Goal: Task Accomplishment & Management: Use online tool/utility

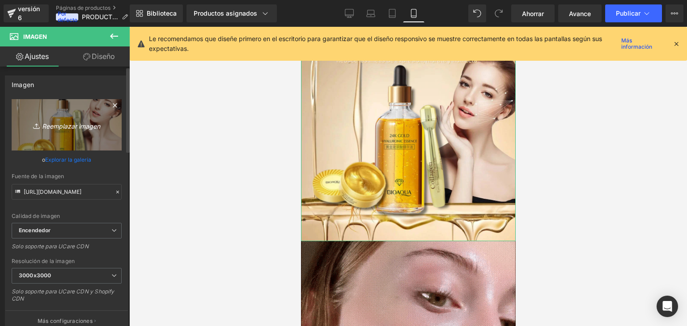
click at [75, 129] on font "Reemplazar imagen" at bounding box center [71, 126] width 58 height 8
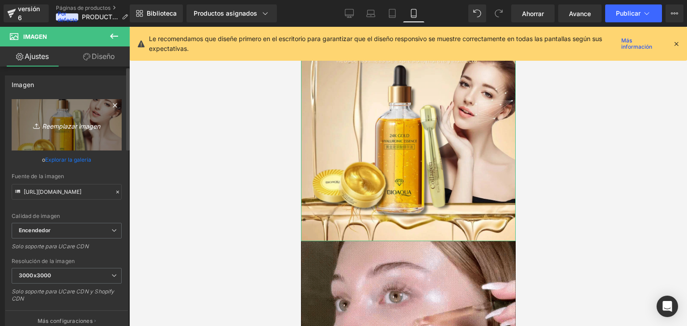
type input "C:\fakepath\2 (8).png"
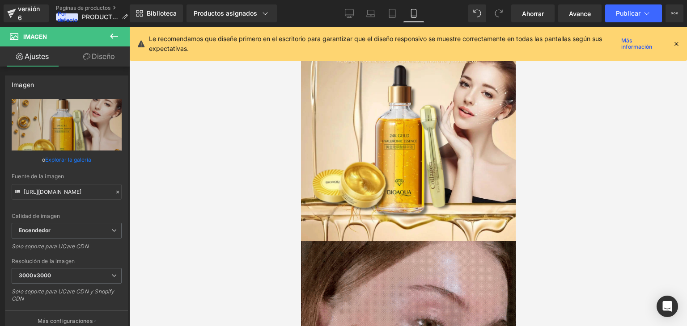
type input "[URL][DOMAIN_NAME]"
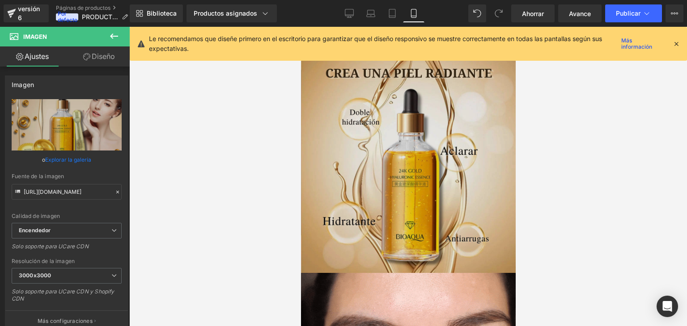
scroll to position [670, 0]
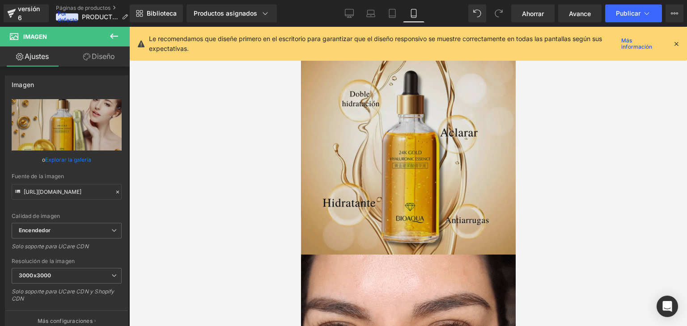
drag, startPoint x: 425, startPoint y: 167, endPoint x: 321, endPoint y: 182, distance: 105.3
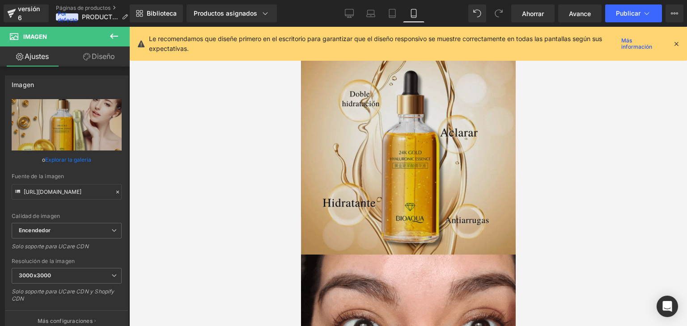
click at [425, 167] on img at bounding box center [407, 147] width 215 height 215
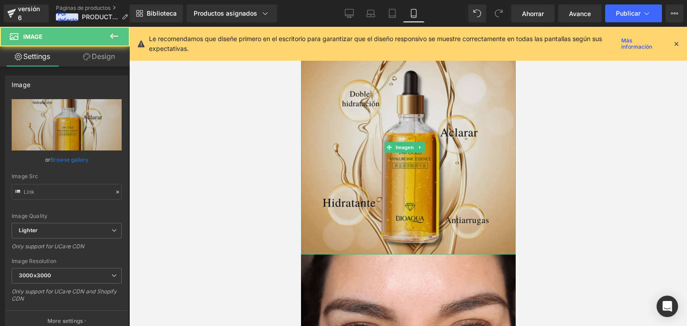
type input "[URL][DOMAIN_NAME]"
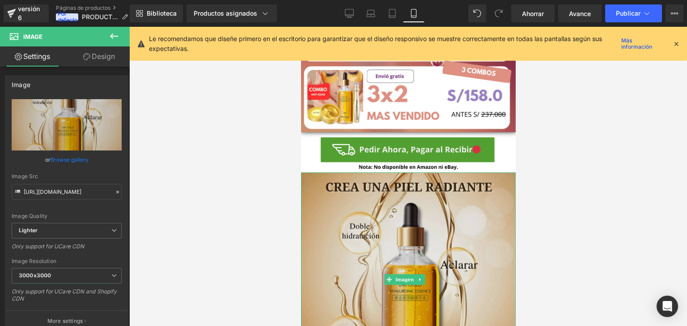
scroll to position [536, 0]
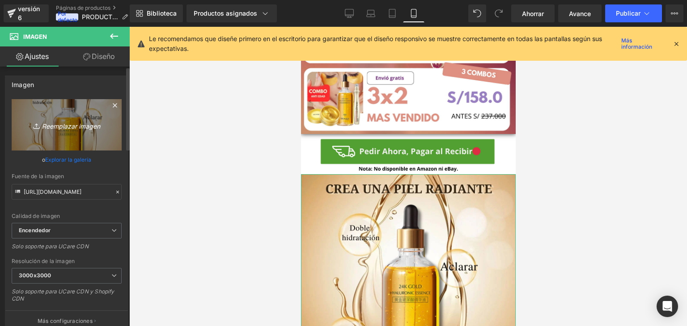
click at [60, 128] on font "Reemplazar imagen" at bounding box center [71, 126] width 58 height 8
type input "C:\fakepath\2 (9).png"
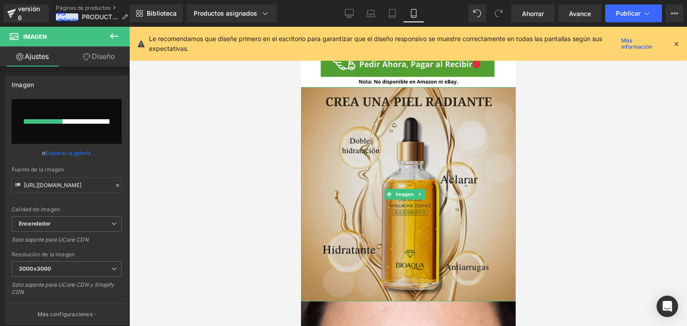
scroll to position [626, 0]
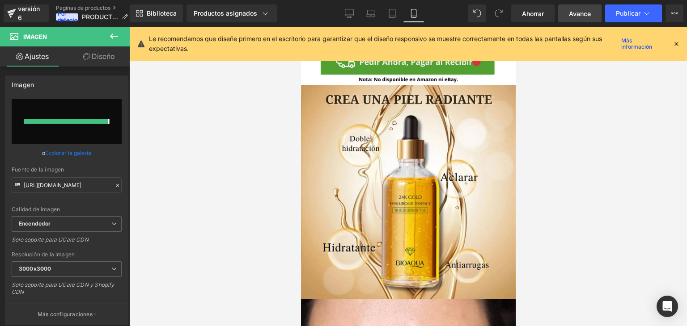
type input "[URL][DOMAIN_NAME]"
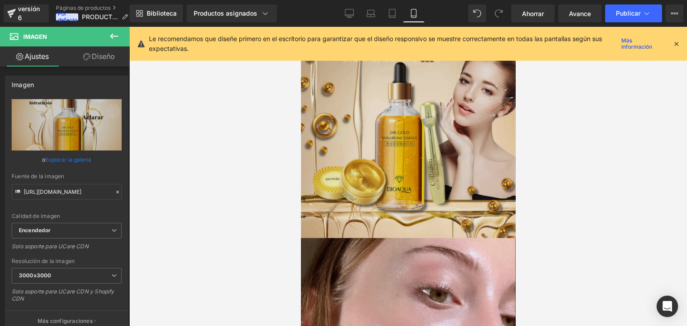
scroll to position [0, 0]
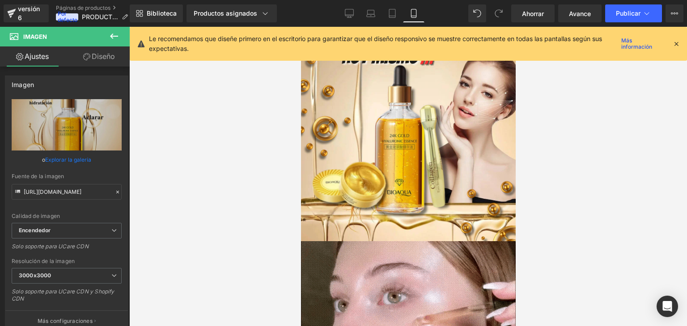
click at [677, 42] on icon at bounding box center [676, 44] width 8 height 8
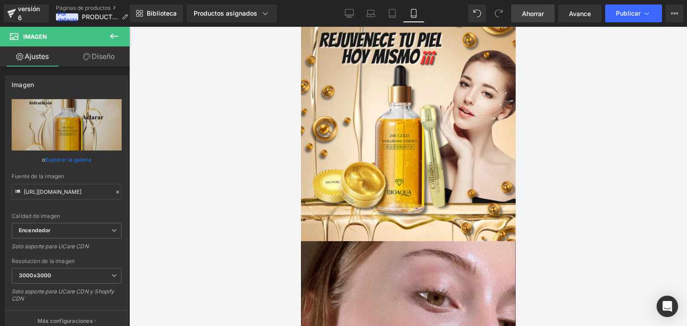
click at [526, 11] on font "Ahorrar" at bounding box center [533, 14] width 22 height 8
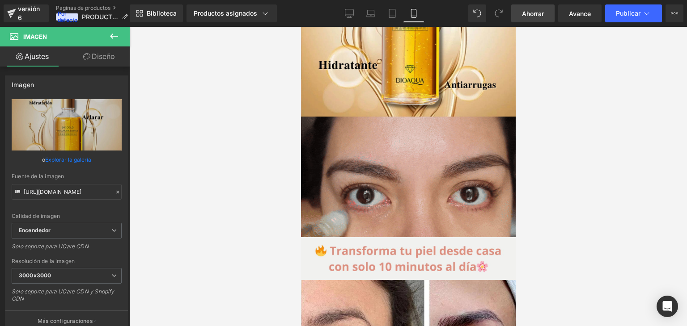
scroll to position [805, 0]
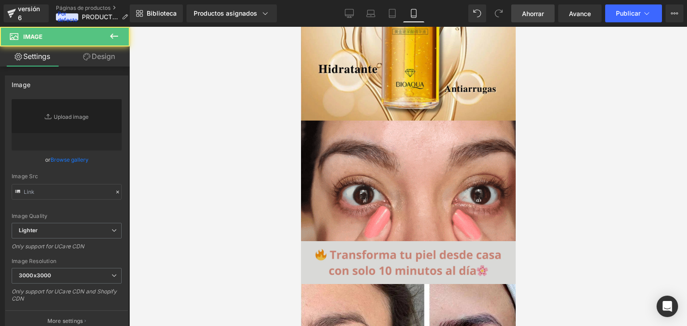
click at [387, 241] on img at bounding box center [407, 262] width 215 height 43
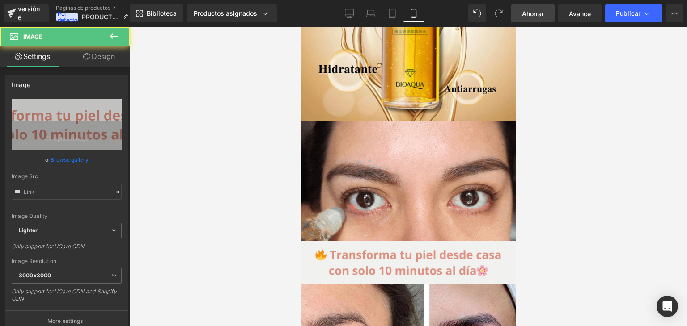
type input "[URL][DOMAIN_NAME]"
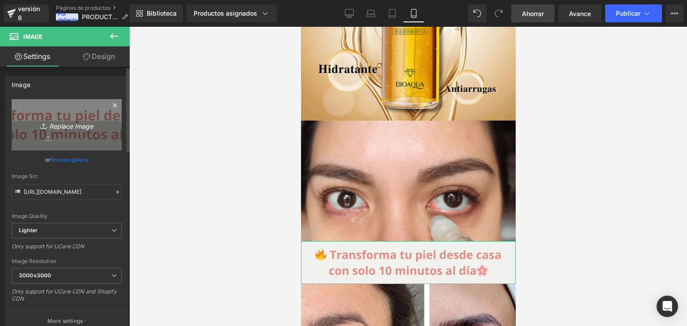
click at [96, 124] on icon "Replace Image" at bounding box center [67, 124] width 72 height 11
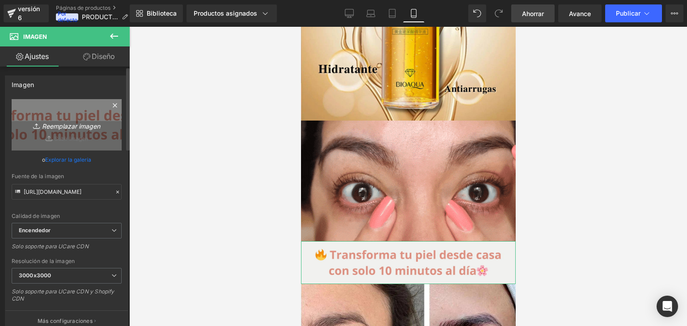
type input "C:\fakepath\005 (12).png"
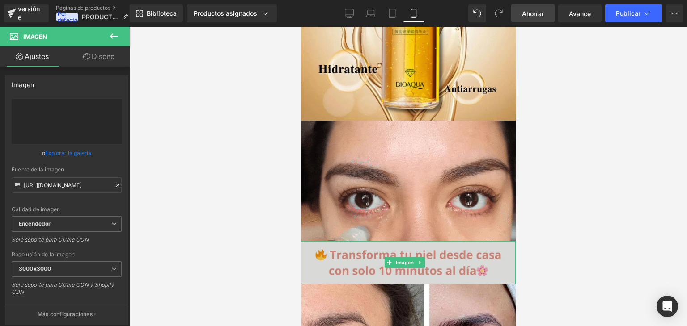
type input "[URL][DOMAIN_NAME]"
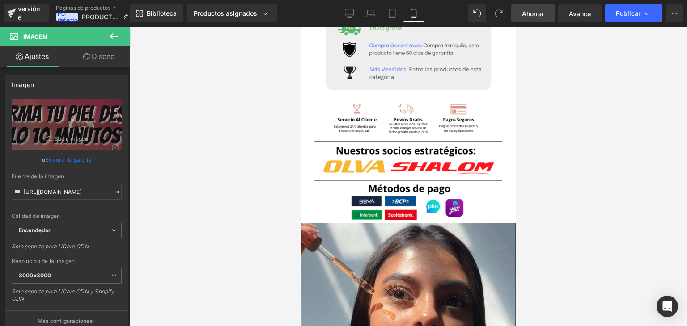
scroll to position [1593, 0]
